Goal: Task Accomplishment & Management: Manage account settings

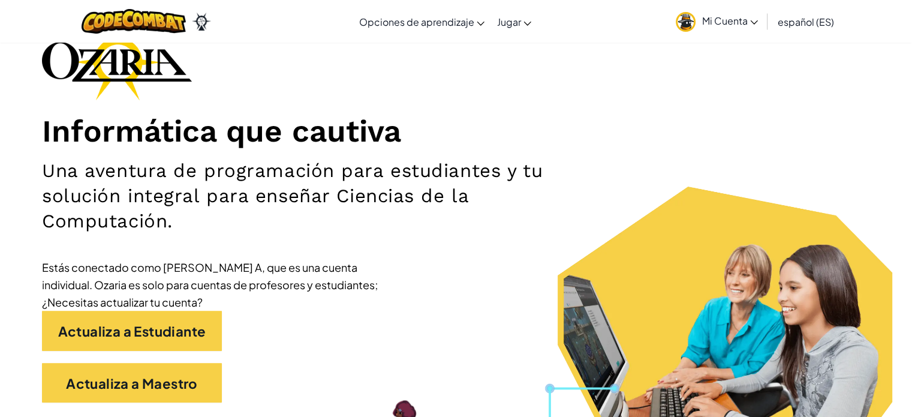
scroll to position [82, 0]
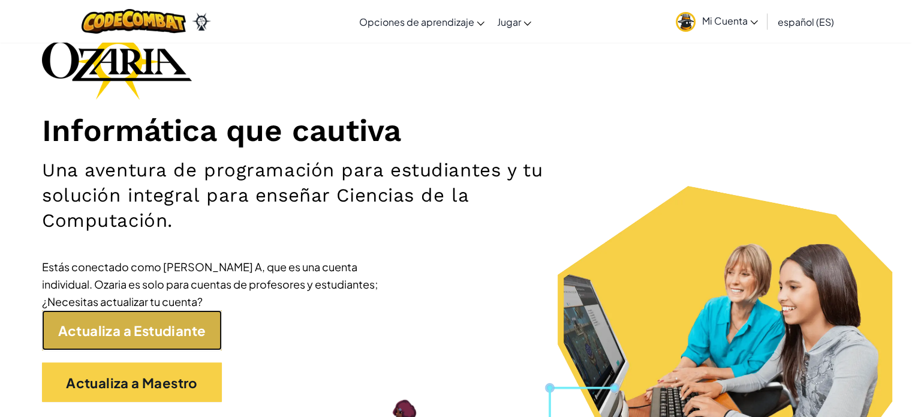
click at [163, 333] on font "Actualiza a Estudiante" at bounding box center [132, 330] width 148 height 17
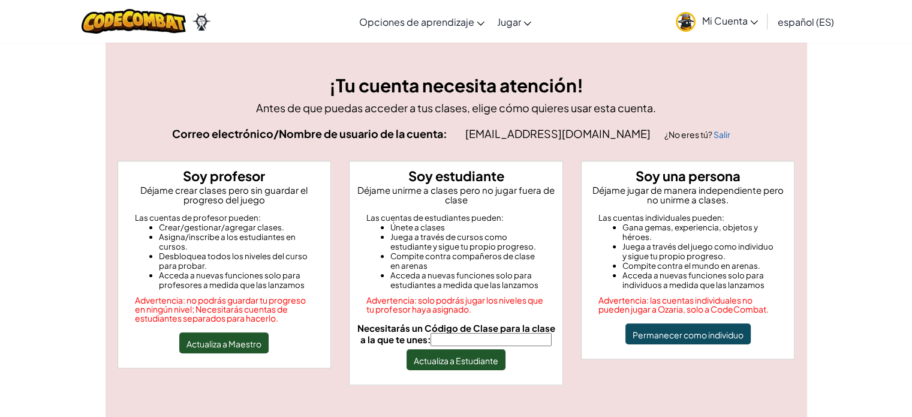
click at [478, 339] on input "Necesitarás un Código de Clase para la clase a la que te unes:" at bounding box center [491, 339] width 121 height 13
type input "SleepBadBox"
click at [485, 356] on font "Actualiza a Estudiante" at bounding box center [456, 360] width 85 height 11
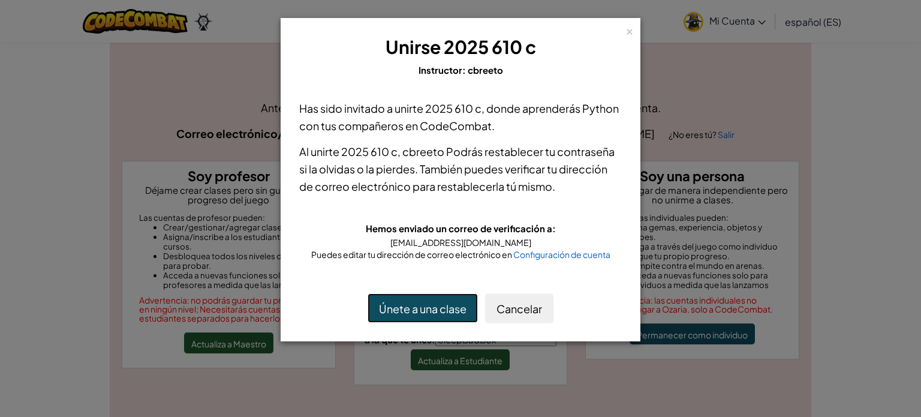
click at [456, 321] on button "Únete a una clase" at bounding box center [423, 307] width 110 height 29
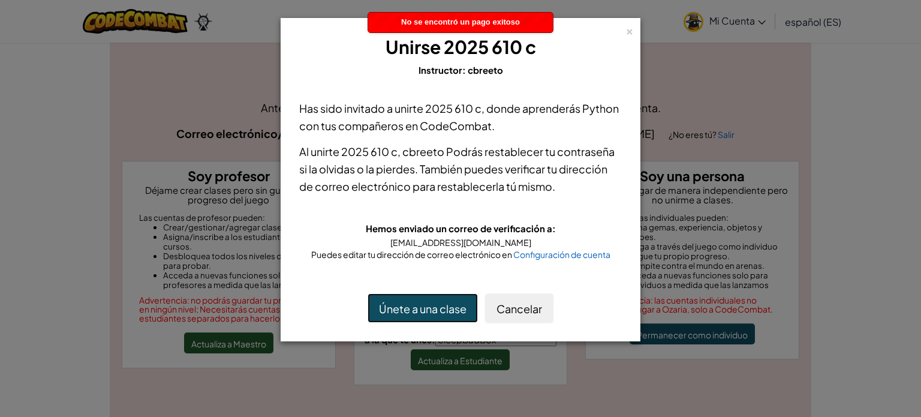
click at [459, 307] on font "Únete a una clase" at bounding box center [423, 309] width 88 height 14
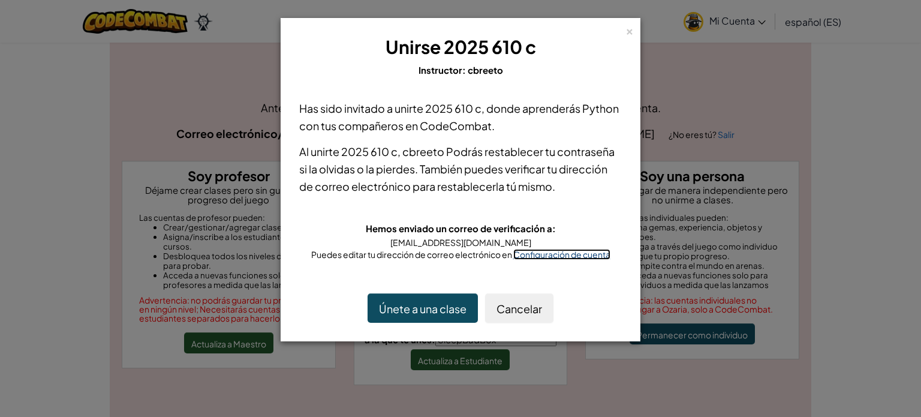
click at [584, 254] on font "Configuración de cuenta" at bounding box center [561, 254] width 97 height 11
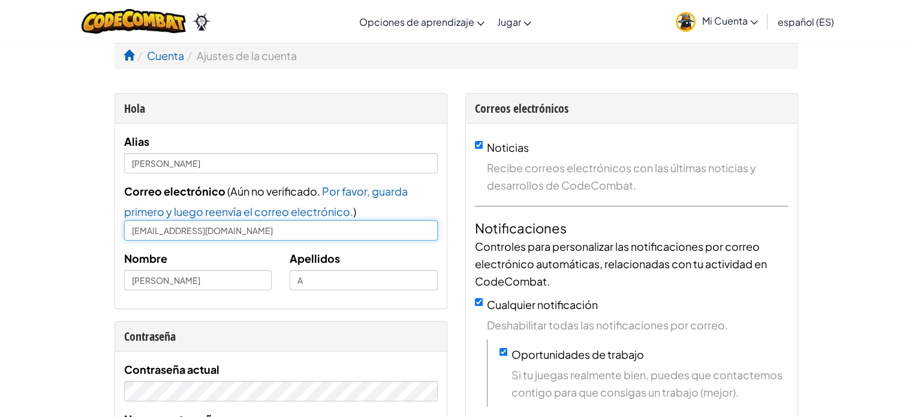
click at [287, 223] on input "[EMAIL_ADDRESS][DOMAIN_NAME]" at bounding box center [281, 230] width 314 height 20
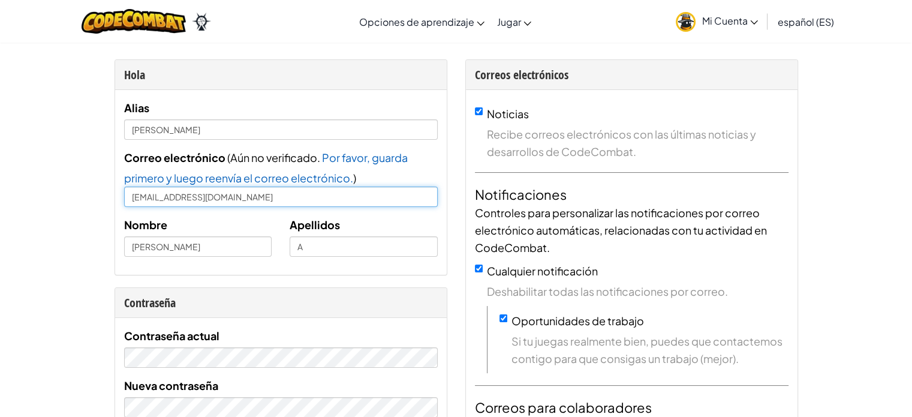
scroll to position [34, 0]
type input "[EMAIL_ADDRESS][DOMAIN_NAME]"
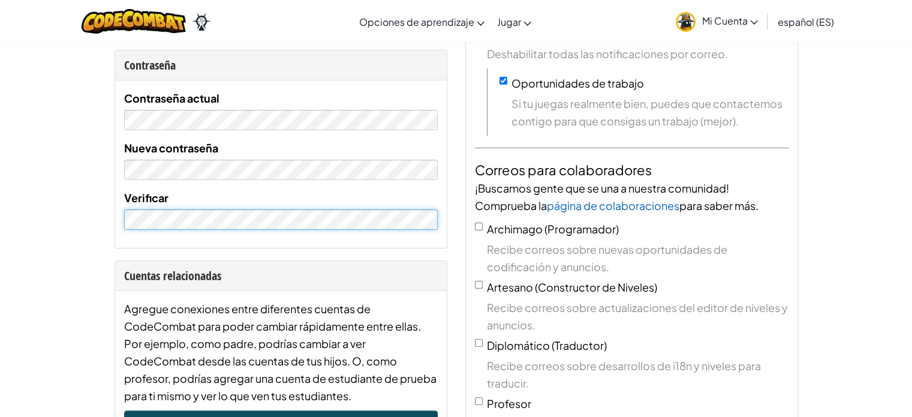
scroll to position [292, 0]
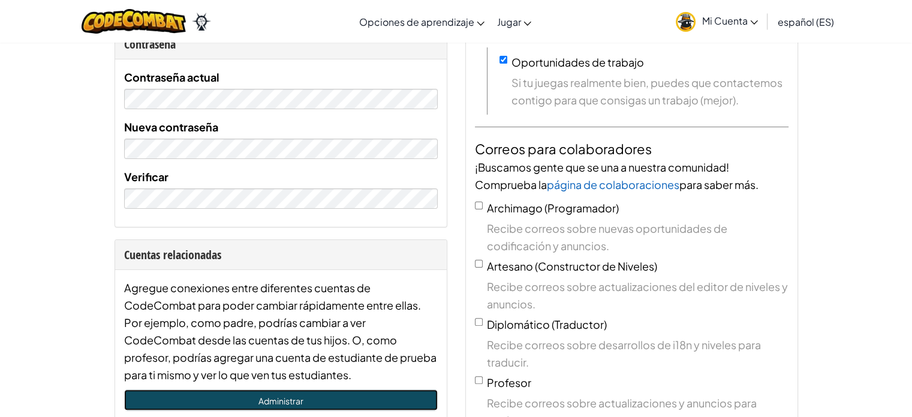
click at [221, 395] on link "Administrar" at bounding box center [281, 399] width 314 height 21
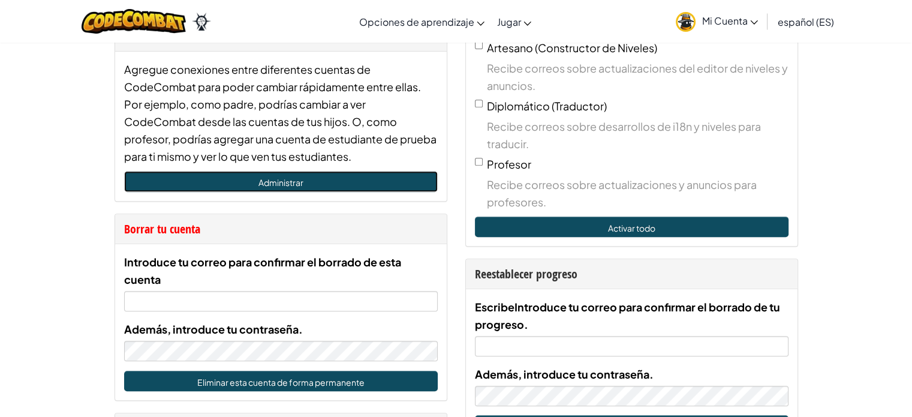
scroll to position [513, 0]
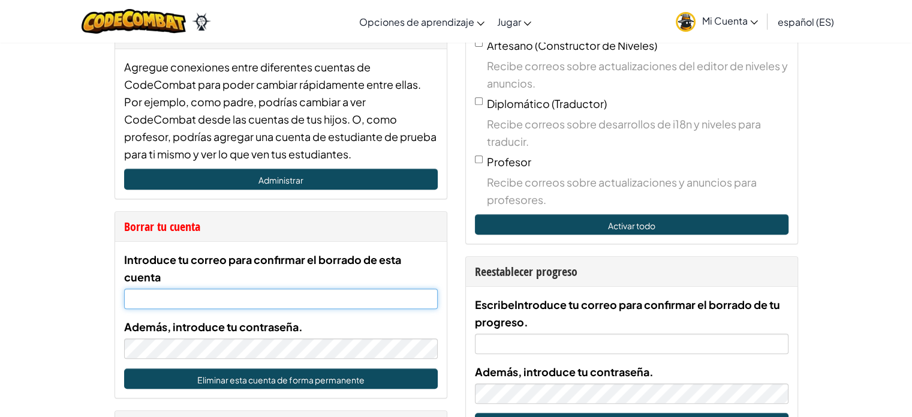
click at [308, 303] on input "Introduce tu correo para confirmar el borrado de esta cuenta" at bounding box center [281, 299] width 314 height 20
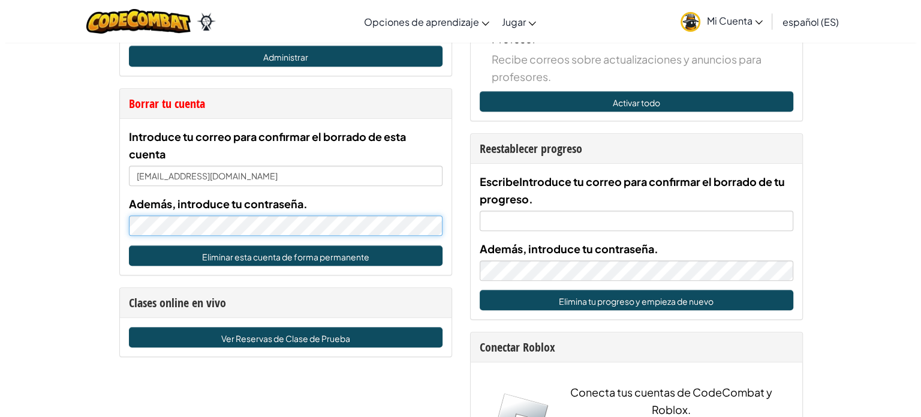
scroll to position [638, 0]
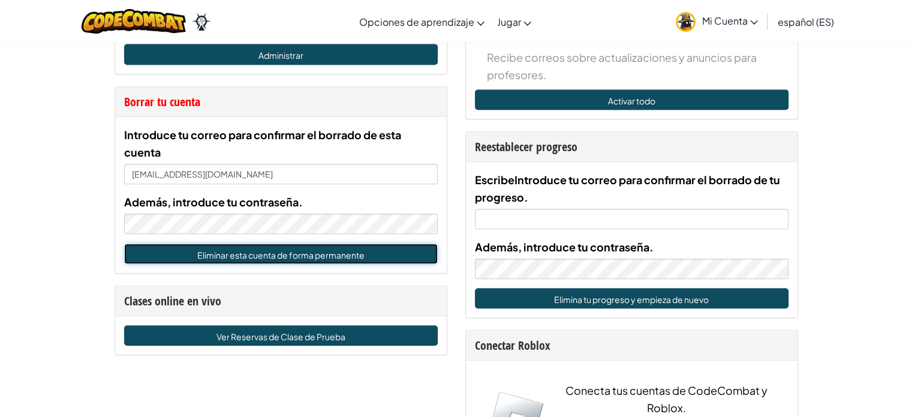
click at [330, 251] on font "Eliminar esta cuenta de forma permanente" at bounding box center [280, 255] width 167 height 11
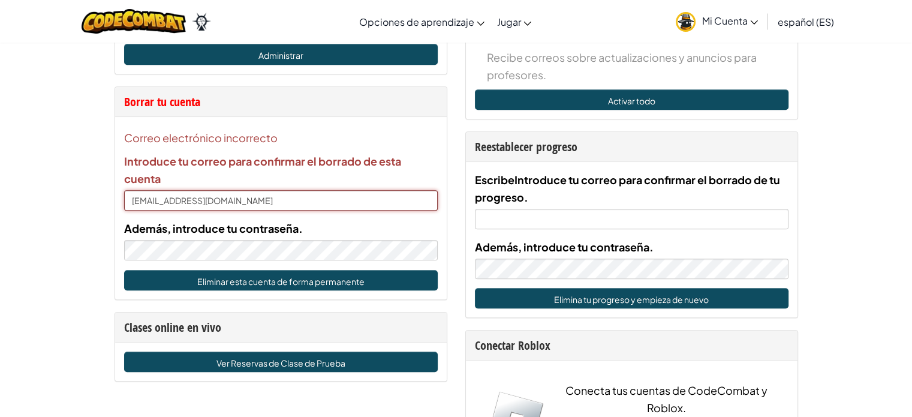
click at [342, 201] on input "[EMAIL_ADDRESS][DOMAIN_NAME]" at bounding box center [281, 200] width 314 height 20
type input "[EMAIL_ADDRESS][DOMAIN_NAME]"
click at [286, 280] on font "Eliminar esta cuenta de forma permanente" at bounding box center [280, 281] width 167 height 11
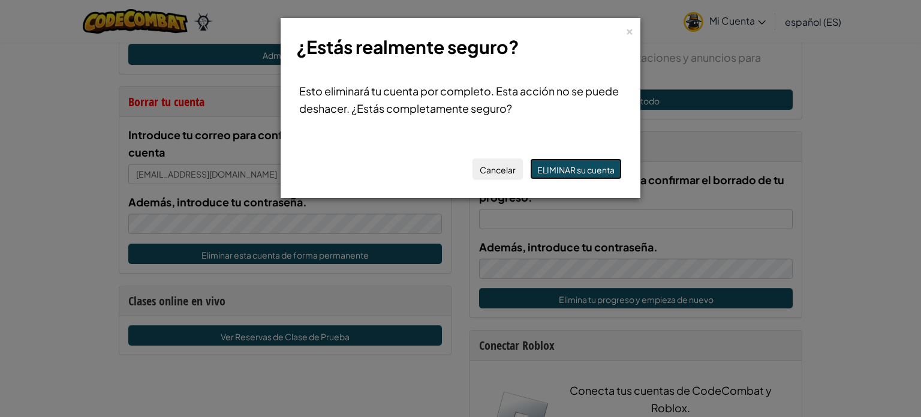
click at [590, 170] on font "ELIMINAR su cuenta" at bounding box center [575, 169] width 77 height 11
